Goal: Task Accomplishment & Management: Manage account settings

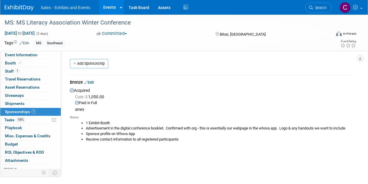
scroll to position [8, 0]
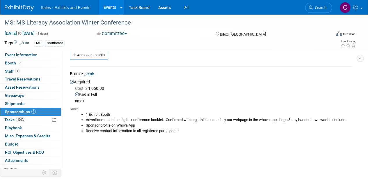
drag, startPoint x: 0, startPoint y: 0, endPoint x: 112, endPoint y: 6, distance: 111.8
click at [112, 6] on link "Events" at bounding box center [109, 7] width 21 height 15
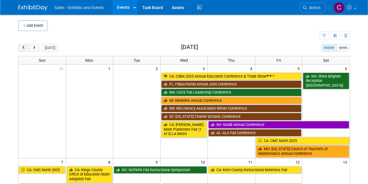
click at [21, 46] on button "prev" at bounding box center [23, 48] width 11 height 8
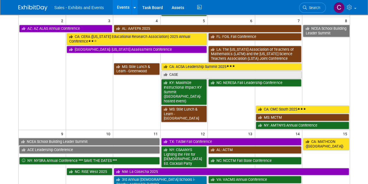
scroll to position [117, 0]
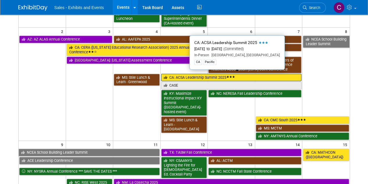
click at [181, 76] on link "CA: ACSA Leadership Summit 2025" at bounding box center [231, 78] width 140 height 8
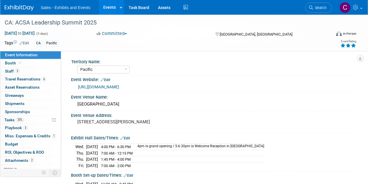
select select "Pacific"
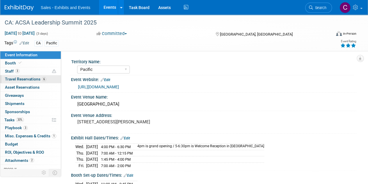
click at [15, 77] on span "Travel Reservations 6" at bounding box center [25, 78] width 41 height 5
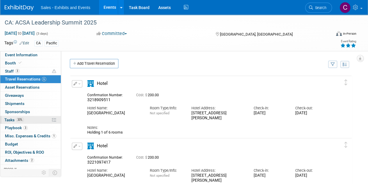
click at [13, 117] on span "Tasks 33%" at bounding box center [13, 119] width 19 height 5
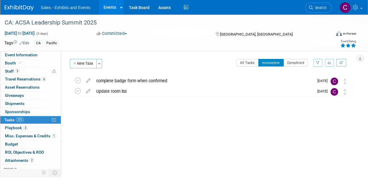
click at [105, 11] on link "Events" at bounding box center [109, 7] width 21 height 15
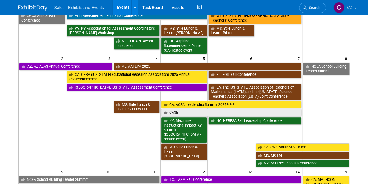
scroll to position [92, 0]
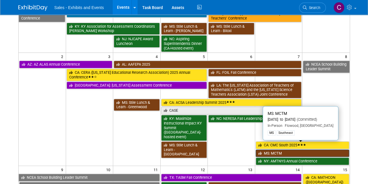
click at [272, 149] on link "MS: MCTM" at bounding box center [302, 153] width 93 height 8
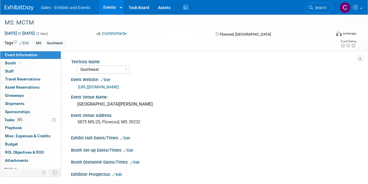
select select "Southeast"
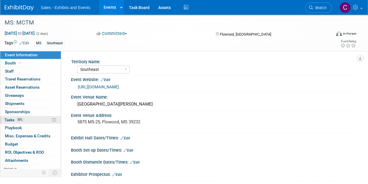
click at [6, 119] on span "Tasks 50%" at bounding box center [13, 119] width 19 height 5
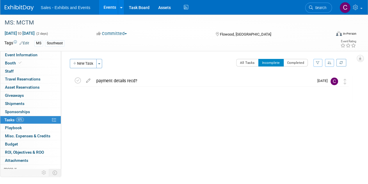
click at [113, 5] on link "Events" at bounding box center [109, 7] width 21 height 15
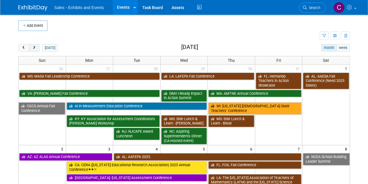
click at [34, 49] on span "next" at bounding box center [34, 48] width 4 height 4
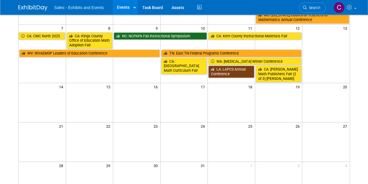
scroll to position [133, 0]
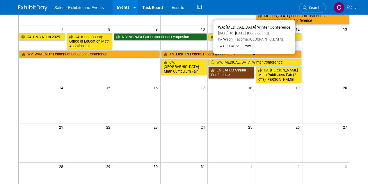
drag, startPoint x: 227, startPoint y: 59, endPoint x: 153, endPoint y: 59, distance: 74.4
click at [227, 59] on link "WA: [MEDICAL_DATA] Winter Conference" at bounding box center [254, 62] width 93 height 8
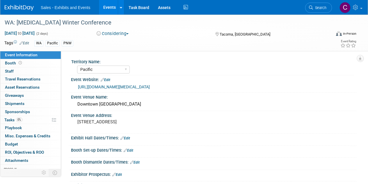
select select "Pacific"
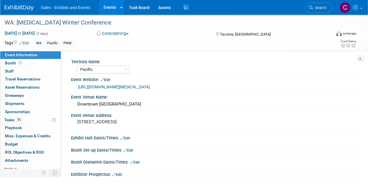
click at [109, 6] on link "Events" at bounding box center [109, 7] width 21 height 15
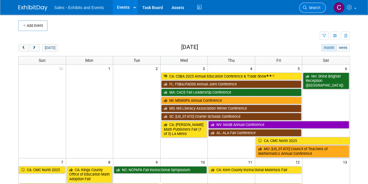
click at [307, 6] on span "Search" at bounding box center [313, 8] width 13 height 4
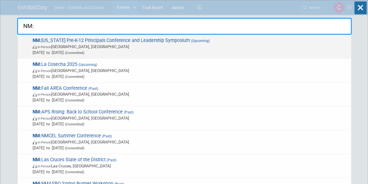
type input "NM:"
click at [94, 44] on span "In-Person [GEOGRAPHIC_DATA], [GEOGRAPHIC_DATA]" at bounding box center [191, 47] width 316 height 6
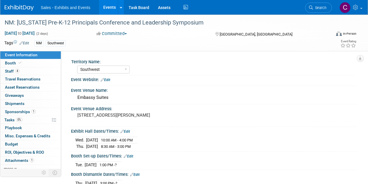
select select "Southwest"
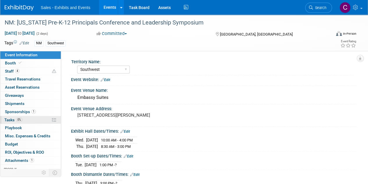
click at [10, 117] on span "Tasks 0%" at bounding box center [13, 119] width 18 height 5
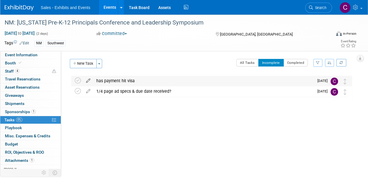
click at [89, 81] on icon at bounding box center [88, 79] width 10 height 7
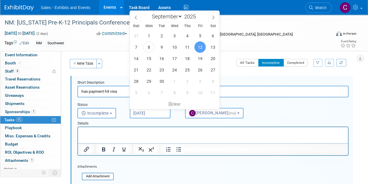
click at [154, 110] on input "Sep 12, 2025" at bounding box center [150, 113] width 41 height 10
click at [171, 60] on span "17" at bounding box center [174, 58] width 11 height 11
type input "Sep 17, 2025"
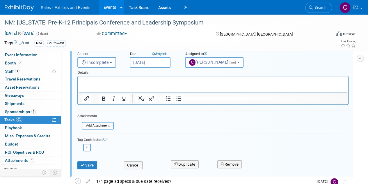
scroll to position [51, 0]
click at [104, 81] on p "Rich Text Area. Press ALT-0 for help." at bounding box center [212, 81] width 263 height 6
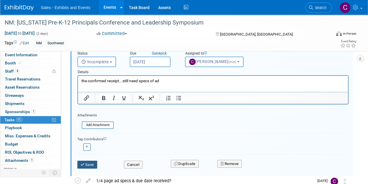
click at [86, 167] on button "Save" at bounding box center [87, 164] width 20 height 8
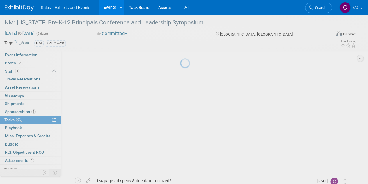
scroll to position [0, 0]
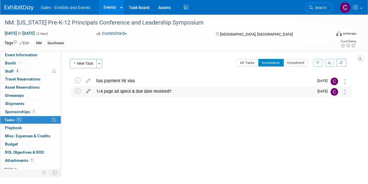
click at [89, 91] on icon at bounding box center [88, 89] width 10 height 7
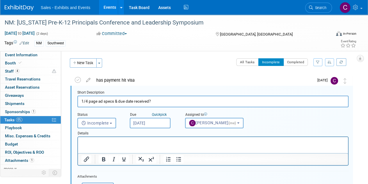
scroll to position [1, 0]
click at [138, 124] on input "Sep 10, 2025" at bounding box center [150, 122] width 41 height 10
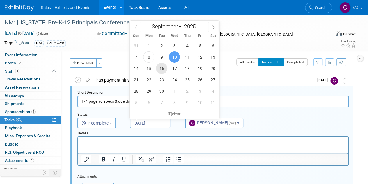
click at [165, 66] on span "16" at bounding box center [161, 68] width 11 height 11
type input "Sep 16, 2025"
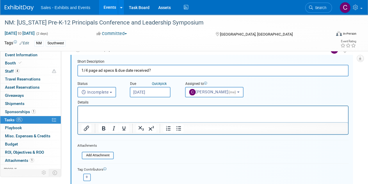
scroll to position [89, 0]
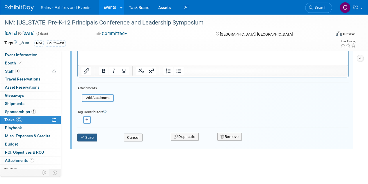
click at [87, 138] on button "Save" at bounding box center [87, 137] width 20 height 8
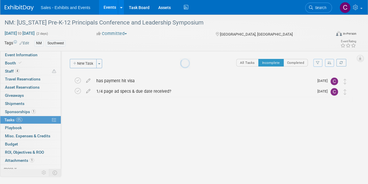
scroll to position [0, 0]
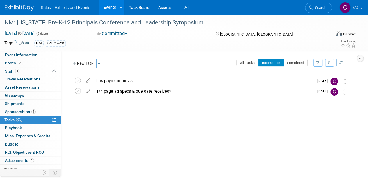
click at [115, 5] on link "Events" at bounding box center [109, 7] width 21 height 15
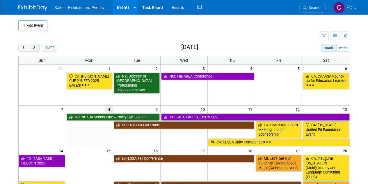
click at [37, 49] on button "next" at bounding box center [34, 48] width 11 height 8
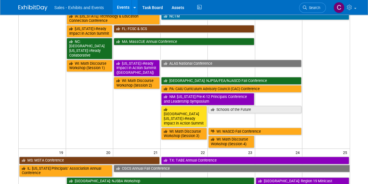
scroll to position [315, 0]
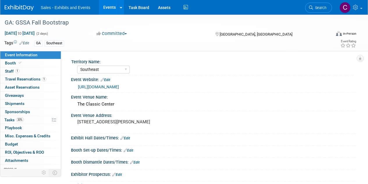
select select "Southeast"
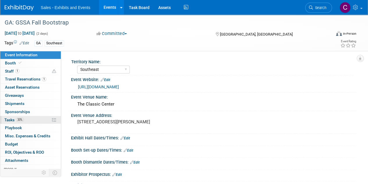
click at [17, 121] on span "Tasks 33%" at bounding box center [13, 119] width 19 height 5
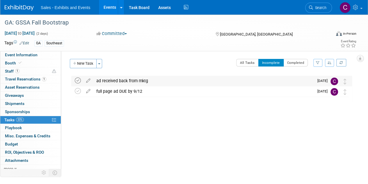
click at [76, 80] on icon at bounding box center [78, 80] width 6 height 6
click at [76, 81] on icon at bounding box center [78, 80] width 6 height 6
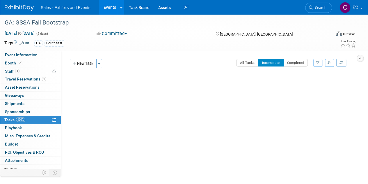
click at [108, 2] on link "Events" at bounding box center [109, 7] width 21 height 15
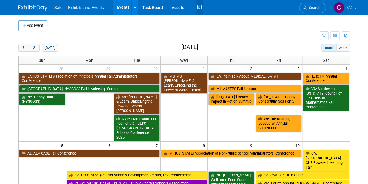
click at [197, 7] on icon at bounding box center [199, 7] width 7 height 9
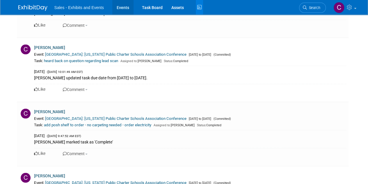
scroll to position [2762, 0]
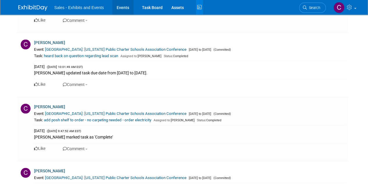
click at [122, 9] on link "Events" at bounding box center [122, 7] width 21 height 15
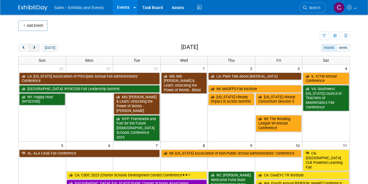
click at [33, 45] on button "next" at bounding box center [34, 48] width 11 height 8
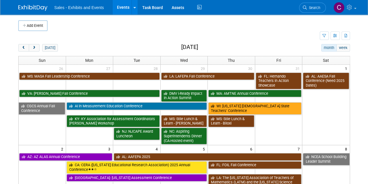
scroll to position [24, 0]
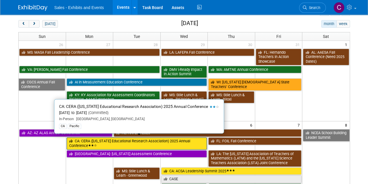
click at [109, 139] on link "CA: CERA (California Educational Research Association) 2025 Annual Conference" at bounding box center [137, 143] width 140 height 12
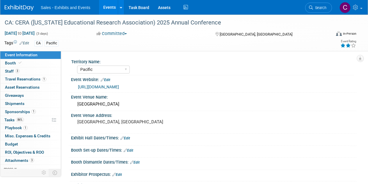
select select "Pacific"
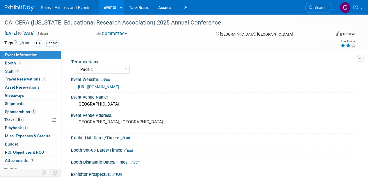
click at [6, 121] on span "Tasks 86%" at bounding box center [13, 119] width 19 height 5
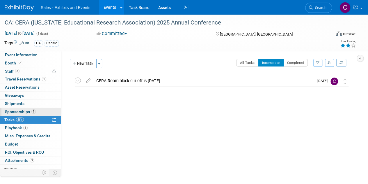
click at [19, 110] on span "Sponsorships 1" at bounding box center [20, 111] width 31 height 5
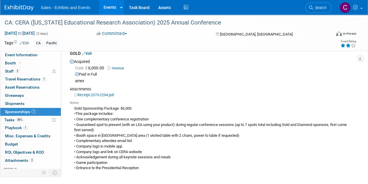
scroll to position [29, 0]
click at [14, 79] on span "Travel Reservations 1" at bounding box center [25, 78] width 41 height 5
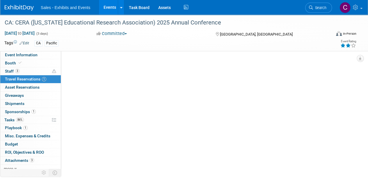
scroll to position [0, 0]
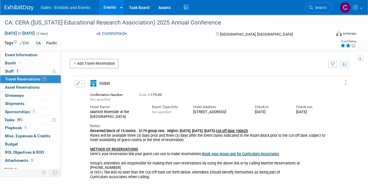
click at [108, 11] on link "Events" at bounding box center [109, 7] width 21 height 15
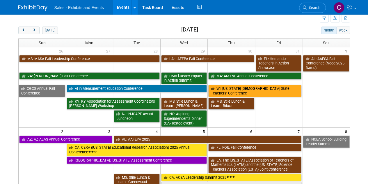
scroll to position [21, 0]
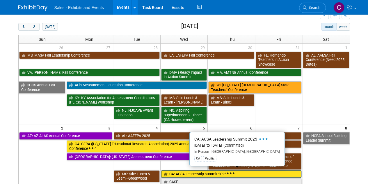
click at [205, 171] on link "CA: ACSA Leadership Summit 2025" at bounding box center [231, 174] width 140 height 8
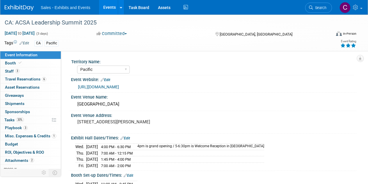
select select "Pacific"
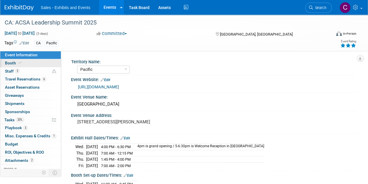
click at [9, 63] on span "Booth" at bounding box center [14, 62] width 18 height 5
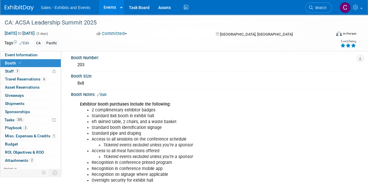
scroll to position [55, 0]
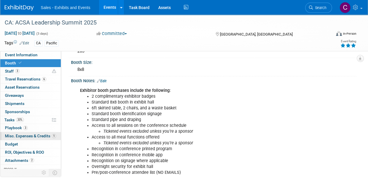
click at [21, 133] on span "Misc. Expenses & Credits 1" at bounding box center [30, 135] width 51 height 5
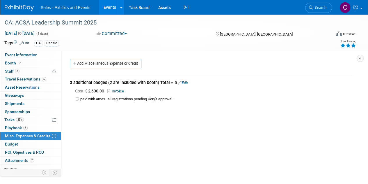
click at [108, 10] on link "Events" at bounding box center [109, 7] width 21 height 15
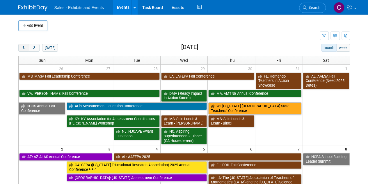
click at [23, 47] on span "prev" at bounding box center [24, 48] width 4 height 4
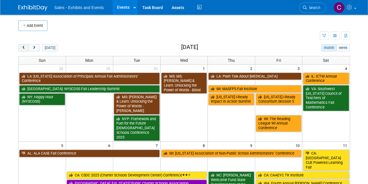
click at [23, 47] on span "prev" at bounding box center [24, 48] width 4 height 4
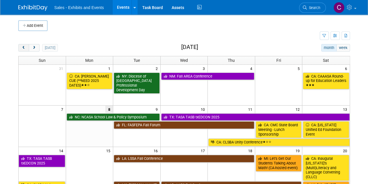
click at [23, 47] on span "prev" at bounding box center [24, 48] width 4 height 4
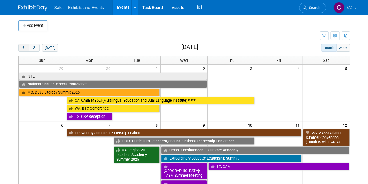
click at [23, 47] on span "prev" at bounding box center [24, 48] width 4 height 4
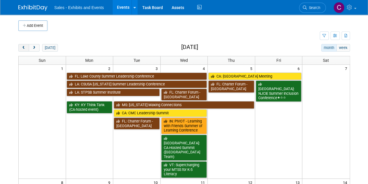
click at [23, 47] on span "prev" at bounding box center [24, 48] width 4 height 4
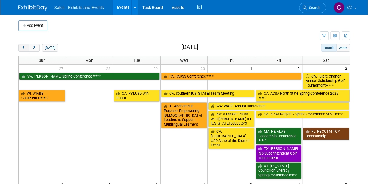
click at [23, 47] on span "prev" at bounding box center [24, 48] width 4 height 4
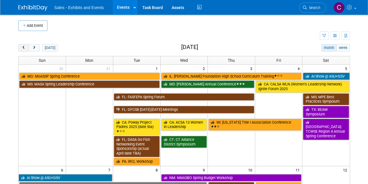
click at [23, 47] on span "prev" at bounding box center [24, 48] width 4 height 4
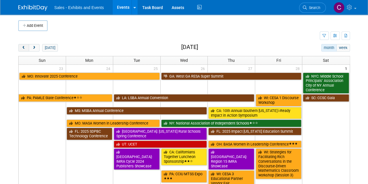
click at [23, 47] on span "prev" at bounding box center [24, 48] width 4 height 4
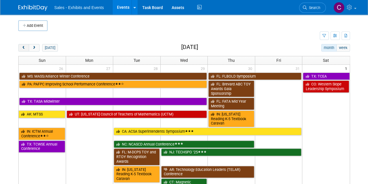
click at [23, 47] on span "prev" at bounding box center [24, 48] width 4 height 4
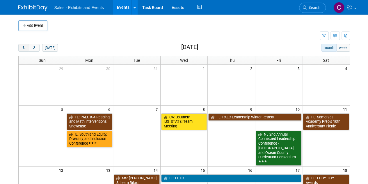
click at [23, 47] on span "prev" at bounding box center [24, 48] width 4 height 4
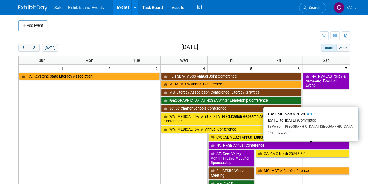
click at [270, 149] on link "CA: CMC North 2024" at bounding box center [302, 153] width 93 height 8
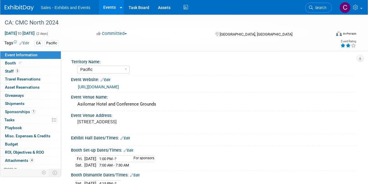
select select "Pacific"
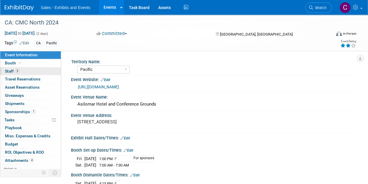
click at [9, 72] on span "Staff 3" at bounding box center [12, 71] width 15 height 5
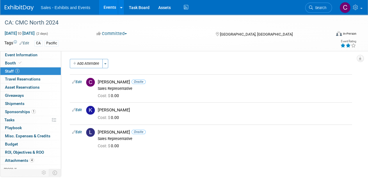
click at [111, 6] on link "Events" at bounding box center [109, 7] width 21 height 15
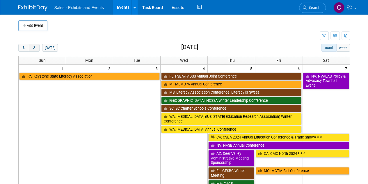
click at [33, 49] on span "next" at bounding box center [34, 48] width 4 height 4
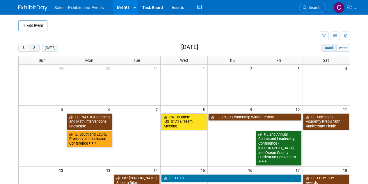
click at [33, 49] on span "next" at bounding box center [34, 48] width 4 height 4
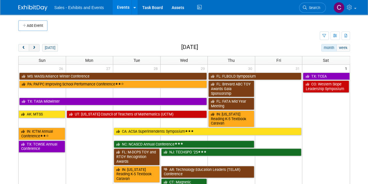
click at [33, 49] on span "next" at bounding box center [34, 48] width 4 height 4
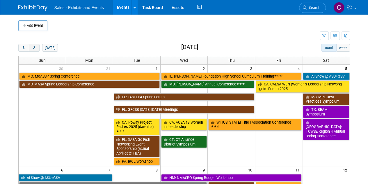
click at [33, 49] on span "next" at bounding box center [34, 48] width 4 height 4
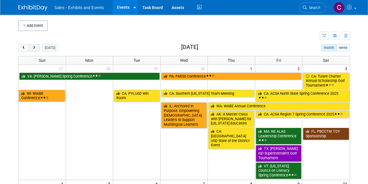
click at [34, 49] on span "next" at bounding box center [34, 48] width 4 height 4
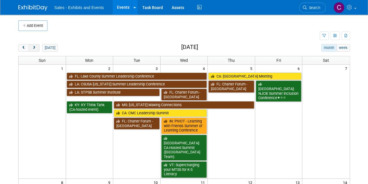
click at [34, 49] on span "next" at bounding box center [34, 48] width 4 height 4
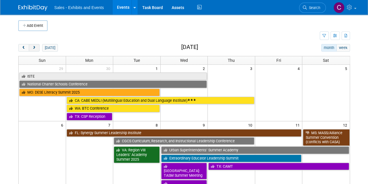
click at [34, 49] on span "next" at bounding box center [34, 48] width 4 height 4
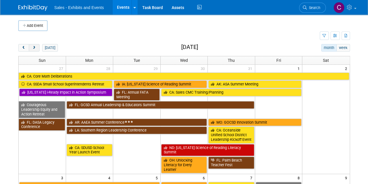
click at [34, 49] on span "next" at bounding box center [34, 48] width 4 height 4
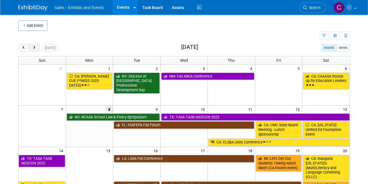
click at [34, 49] on span "next" at bounding box center [34, 48] width 4 height 4
